Goal: Consume media (video, audio)

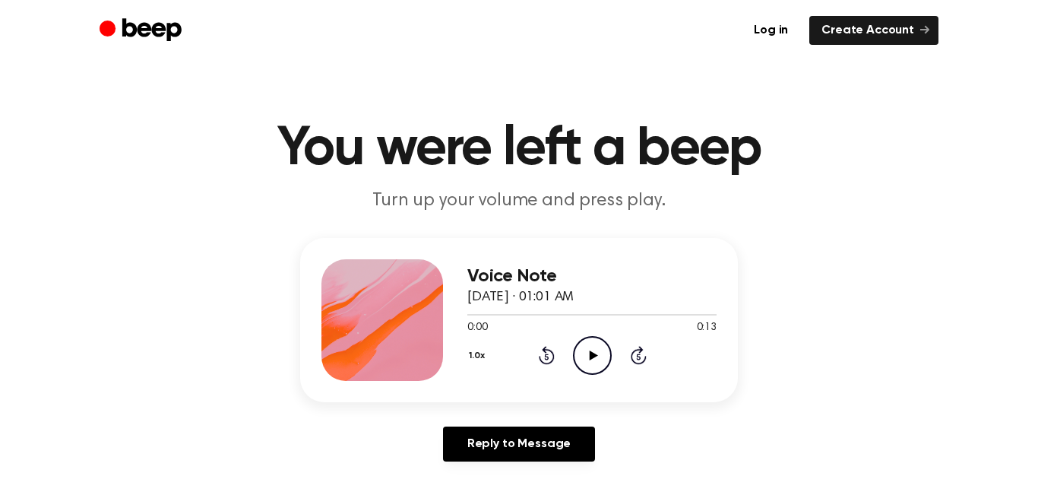
click at [585, 348] on icon "Play Audio" at bounding box center [592, 355] width 39 height 39
click at [544, 357] on icon "Rewind 5 seconds" at bounding box center [546, 355] width 17 height 20
click at [622, 384] on div "Voice Note August 26, 2025 · 01:01 AM 0:09 0:13 Your browser does not support t…" at bounding box center [519, 320] width 438 height 164
click at [840, 393] on div "Voice Note August 26, 2025 · 01:01 AM 0:10 0:13 Your browser does not support t…" at bounding box center [518, 356] width 1001 height 236
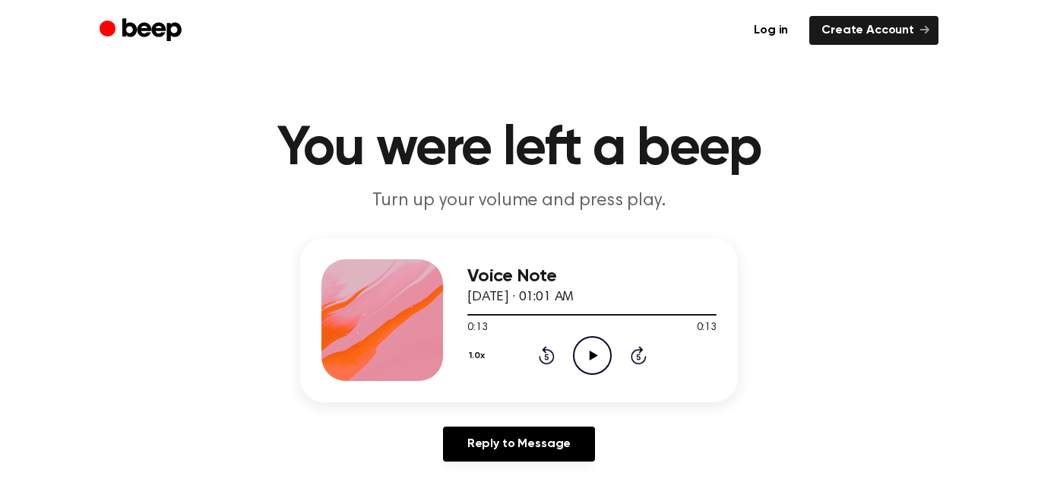
click at [584, 363] on icon "Play Audio" at bounding box center [592, 355] width 39 height 39
click at [584, 363] on icon "Pause Audio" at bounding box center [592, 355] width 39 height 39
click at [584, 363] on icon "Play Audio" at bounding box center [592, 355] width 39 height 39
click at [584, 357] on icon "Pause Audio" at bounding box center [592, 355] width 39 height 39
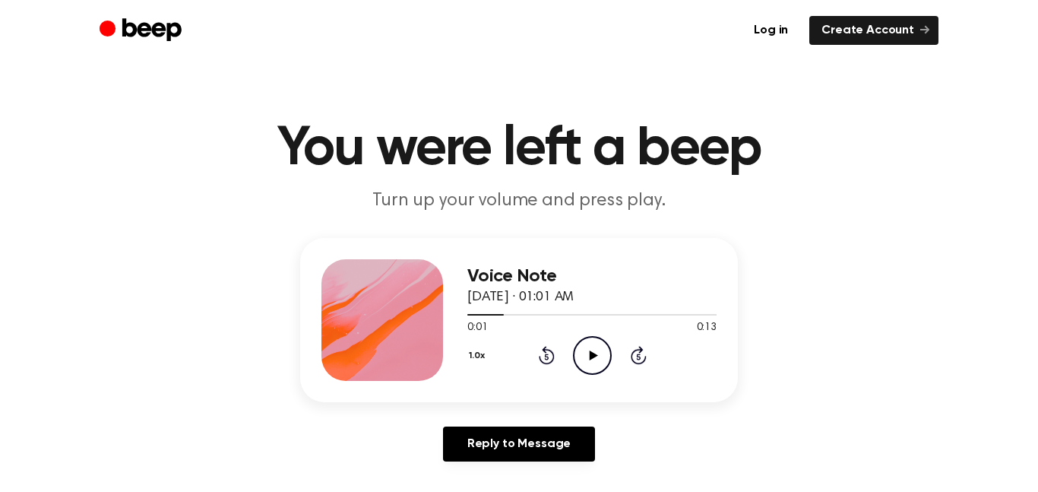
click at [584, 357] on icon "Play Audio" at bounding box center [592, 355] width 39 height 39
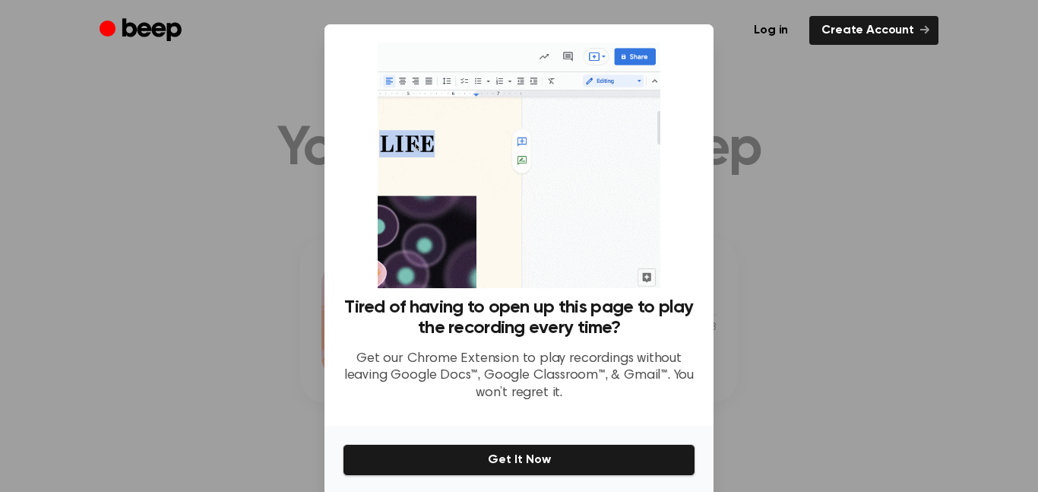
click at [822, 312] on div at bounding box center [519, 246] width 1038 height 492
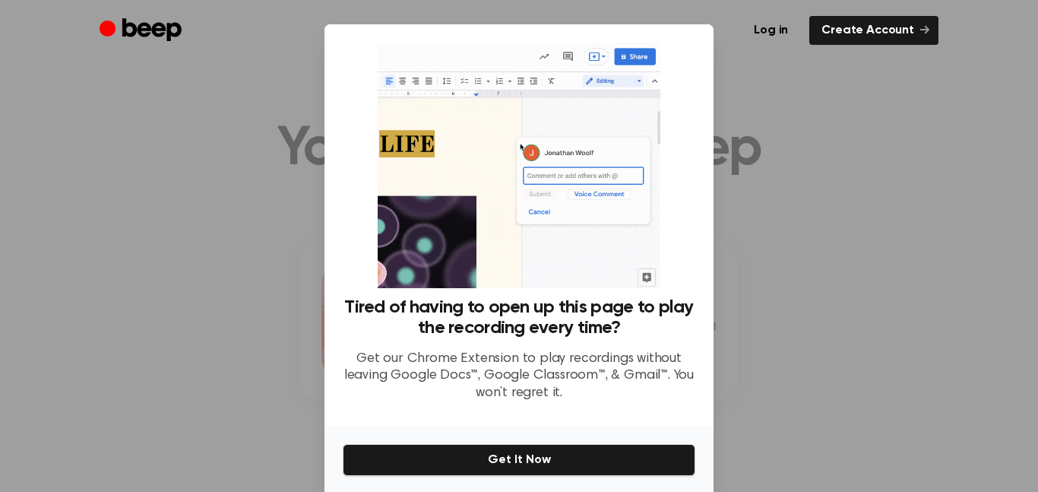
click at [822, 312] on div at bounding box center [519, 246] width 1038 height 492
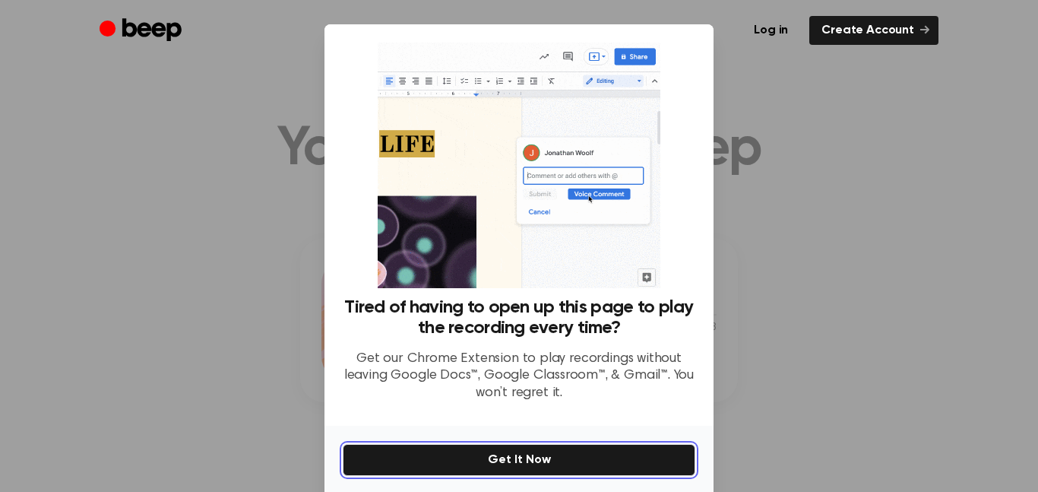
click at [580, 464] on button "Get It Now" at bounding box center [519, 460] width 353 height 32
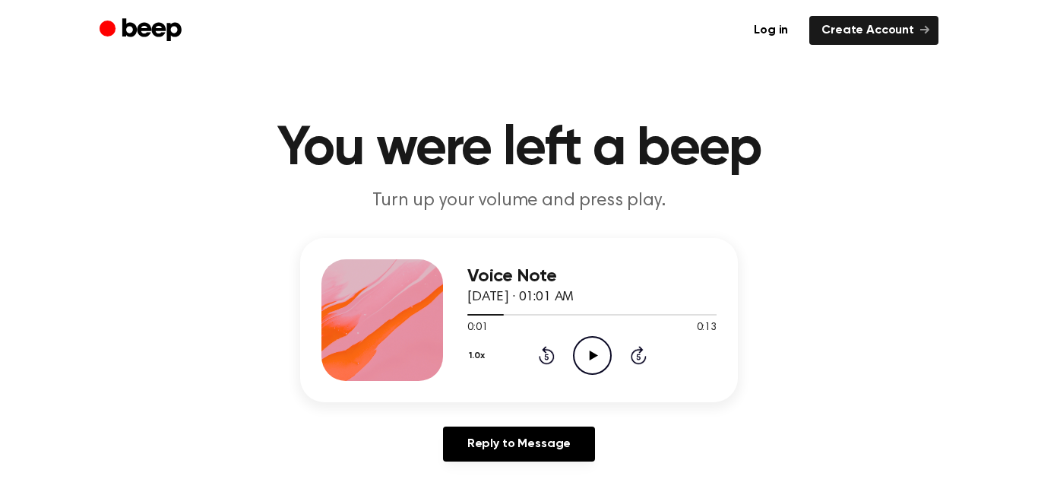
click at [586, 365] on icon "Play Audio" at bounding box center [592, 355] width 39 height 39
click at [549, 356] on icon "Rewind 5 seconds" at bounding box center [546, 355] width 17 height 20
click at [852, 307] on div "Voice Note August 26, 2025 · 01:01 AM 0:05 0:13 Your browser does not support t…" at bounding box center [518, 356] width 1001 height 236
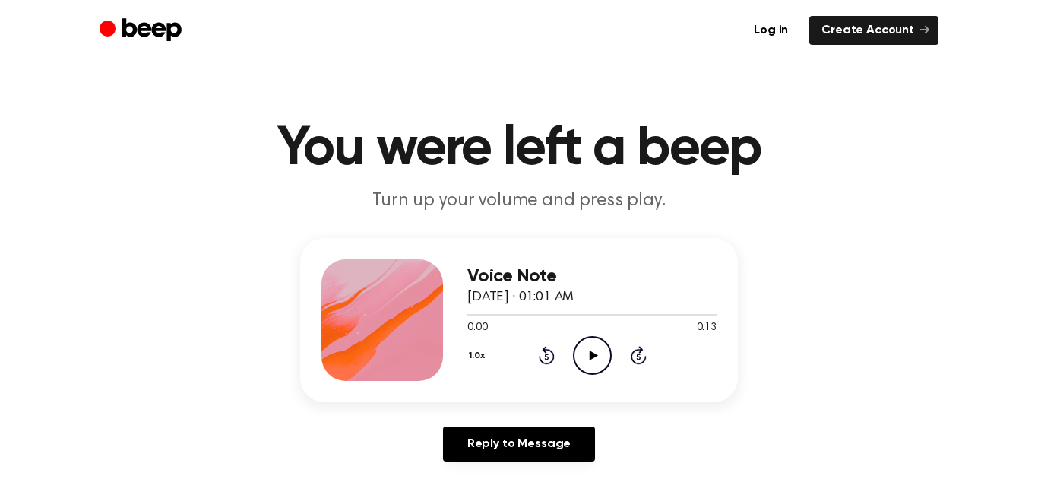
click at [591, 353] on icon at bounding box center [593, 355] width 8 height 10
click at [597, 354] on icon "Pause Audio" at bounding box center [592, 355] width 39 height 39
click at [593, 346] on icon "Play Audio" at bounding box center [592, 355] width 39 height 39
click at [602, 364] on icon "Pause Audio" at bounding box center [592, 355] width 39 height 39
click at [578, 337] on icon "Play Audio" at bounding box center [592, 355] width 39 height 39
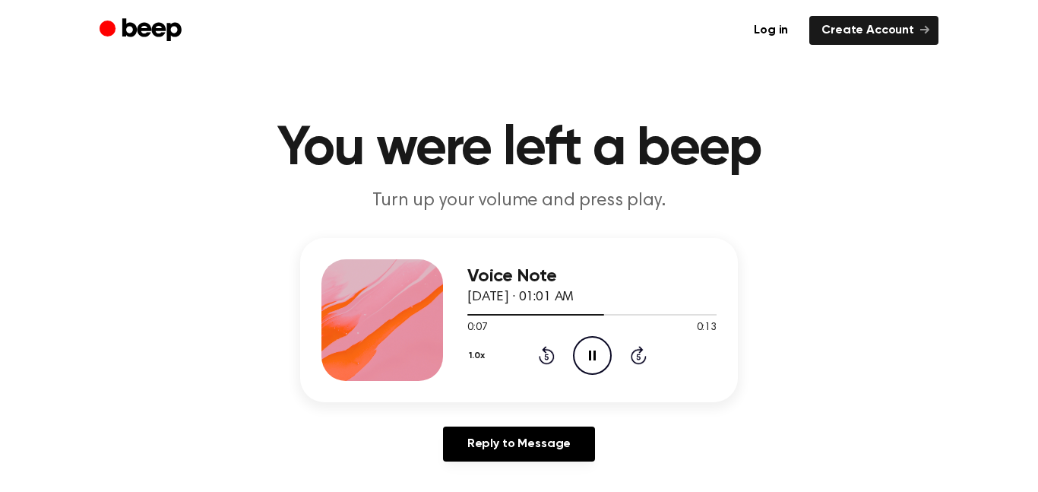
click at [589, 358] on icon at bounding box center [592, 355] width 7 height 10
click at [539, 350] on icon "Rewind 5 seconds" at bounding box center [546, 355] width 17 height 20
